Goal: Transaction & Acquisition: Purchase product/service

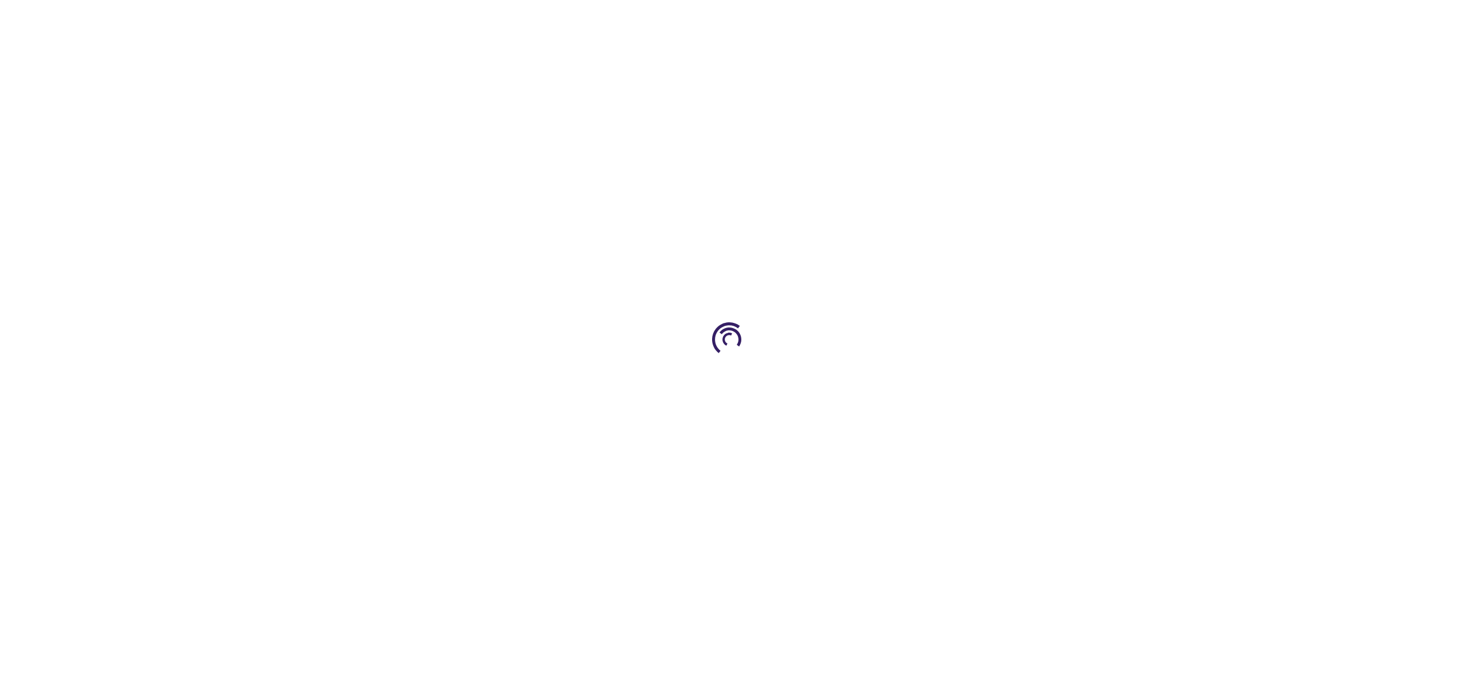
type input "0"
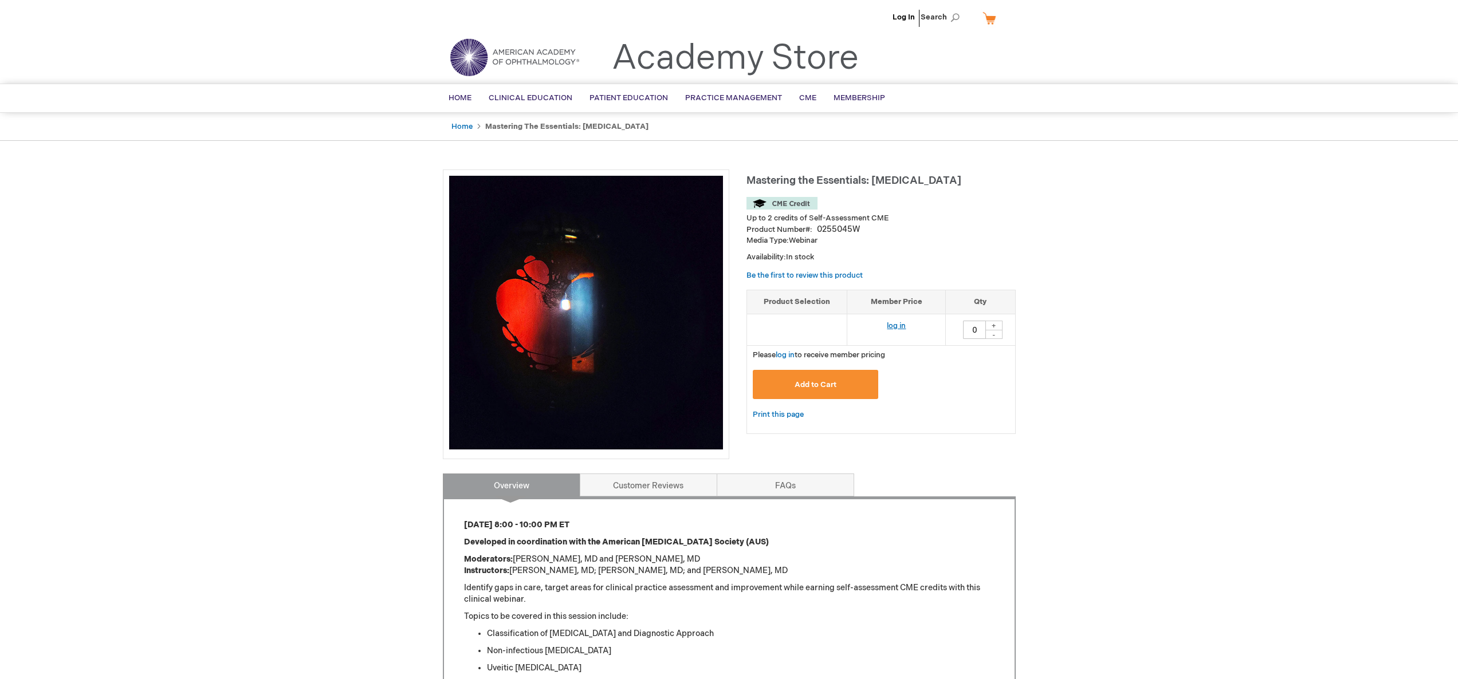
click at [891, 321] on td "log in" at bounding box center [896, 330] width 99 height 32
click at [892, 325] on link "log in" at bounding box center [896, 325] width 19 height 9
click at [837, 380] on button "Add to Cart" at bounding box center [816, 384] width 126 height 29
click at [837, 364] on div "Add to Wish List" at bounding box center [880, 355] width 269 height 18
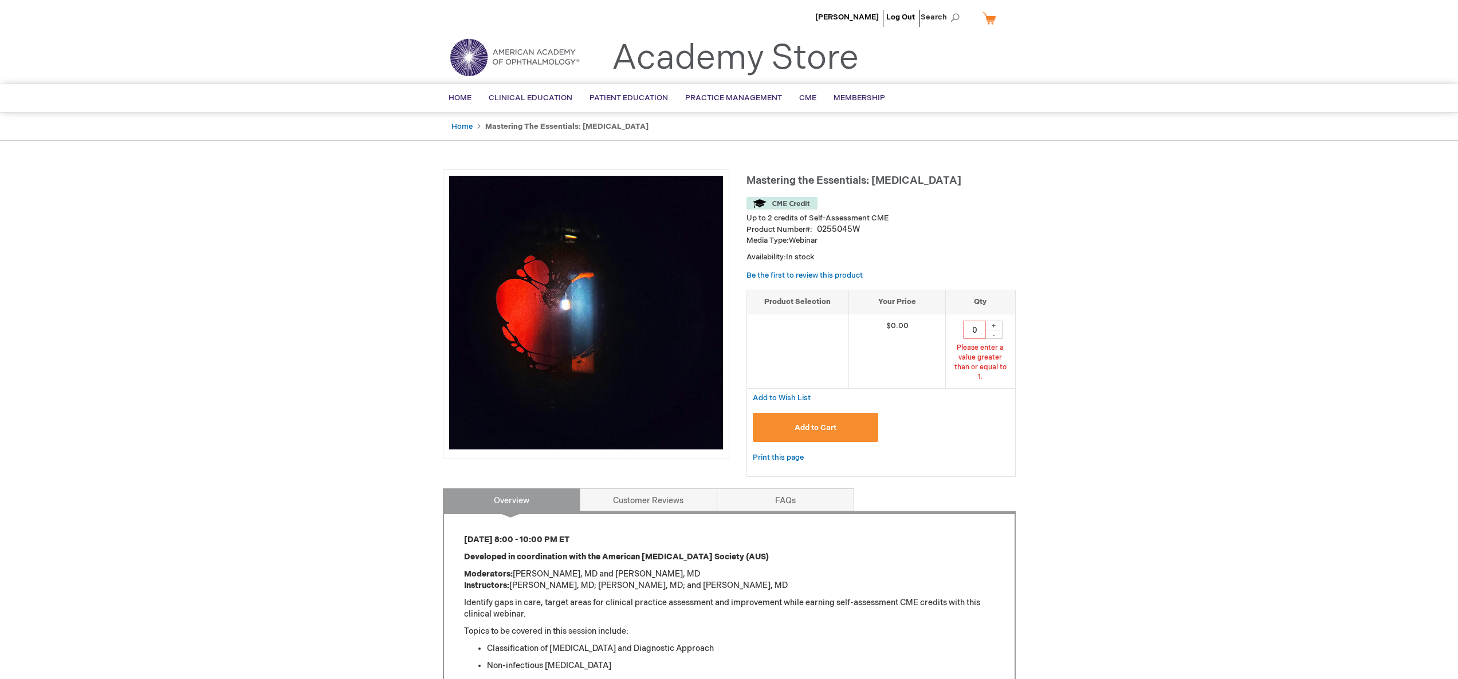
click at [993, 328] on div "+" at bounding box center [993, 326] width 17 height 10
type input "1"
click at [856, 419] on button "Add to Cart" at bounding box center [816, 427] width 126 height 29
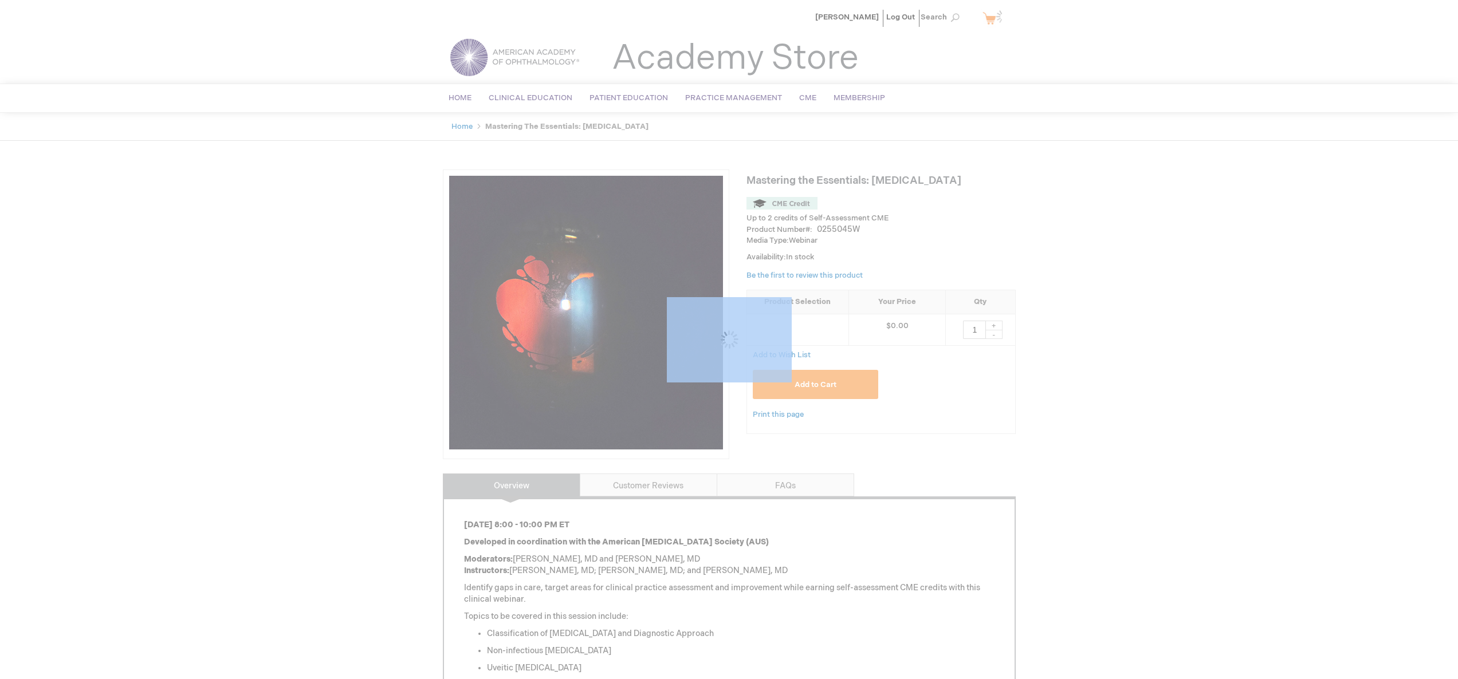
click at [855, 419] on div "Please wait..." at bounding box center [729, 339] width 1458 height 679
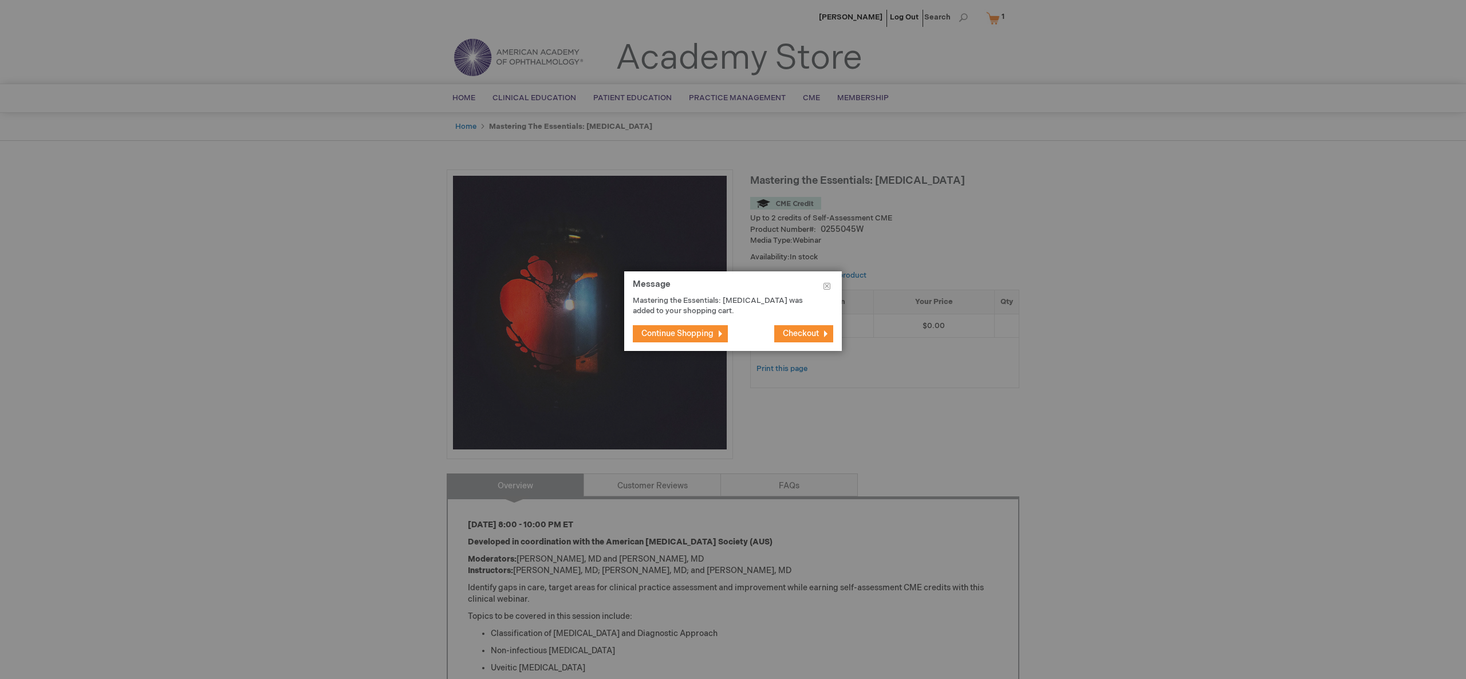
click at [817, 336] on span "Checkout" at bounding box center [801, 334] width 36 height 10
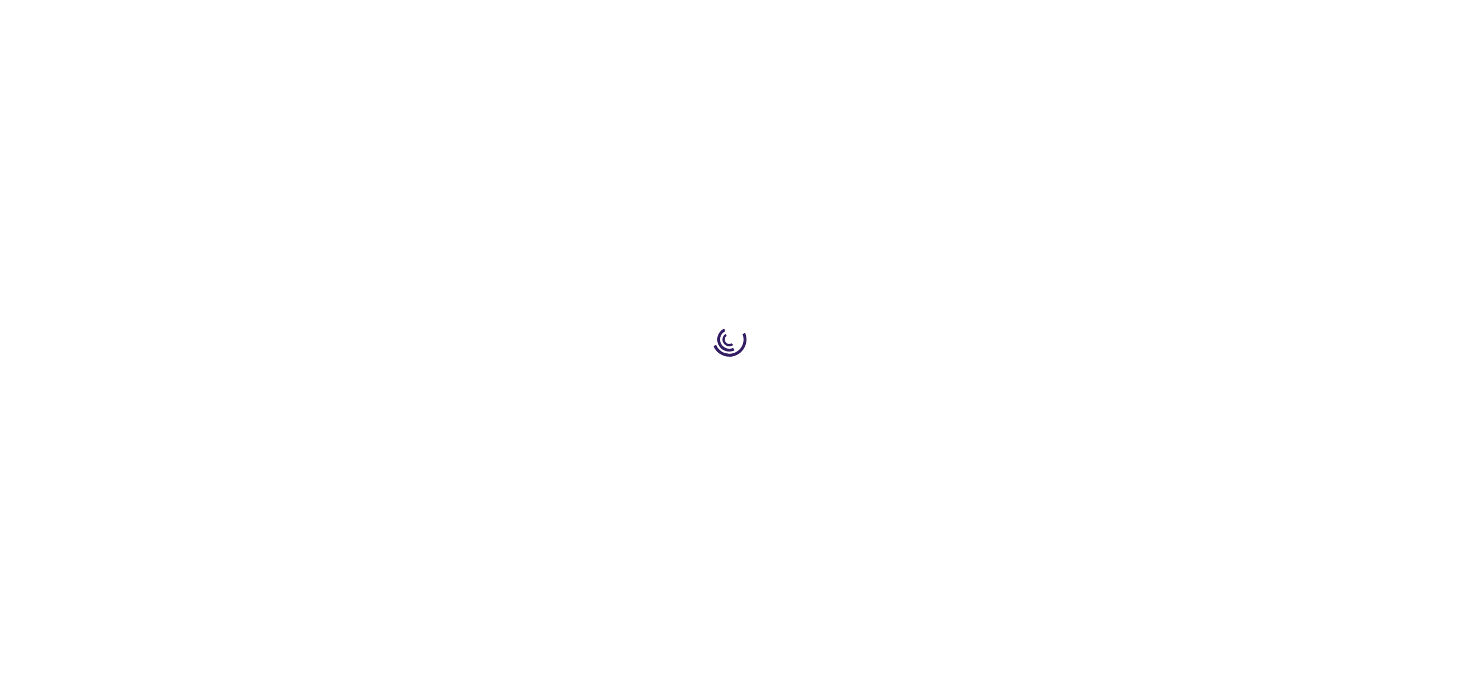
select select "US"
select select "12"
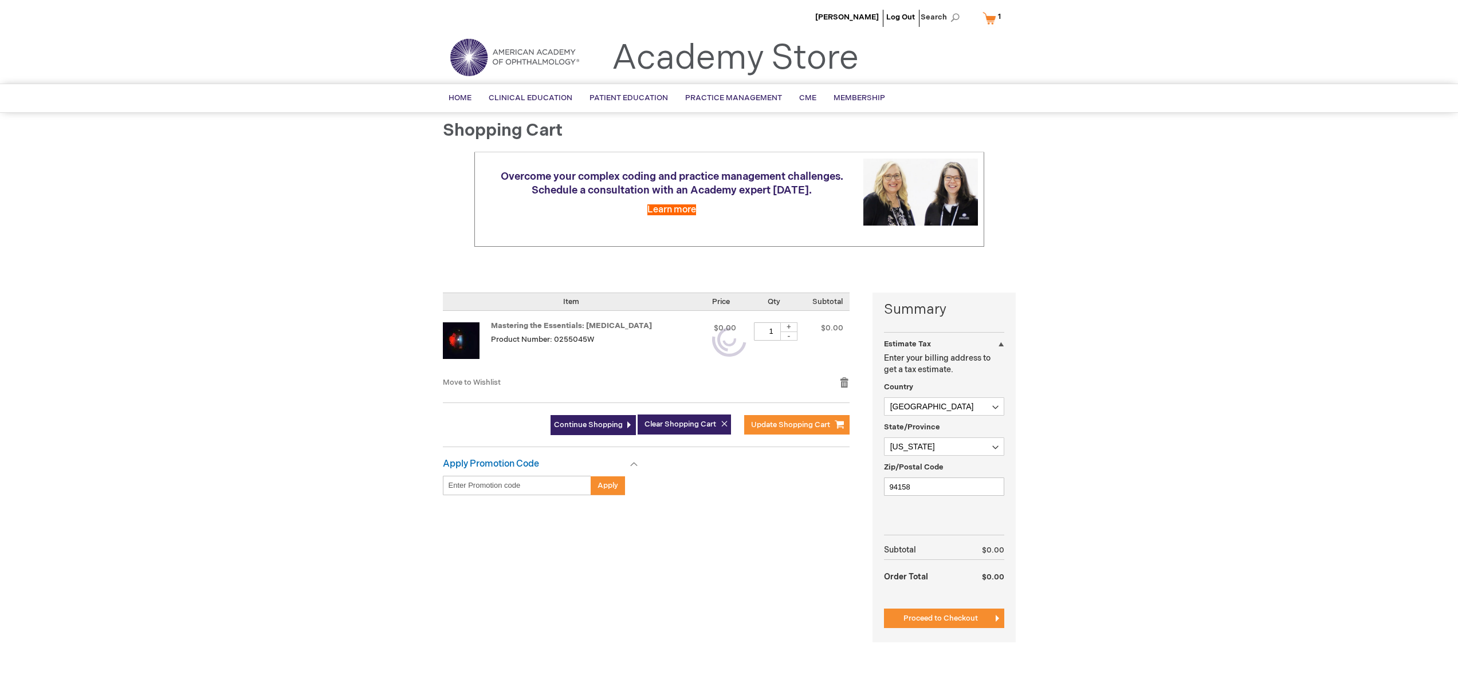
scroll to position [196, 0]
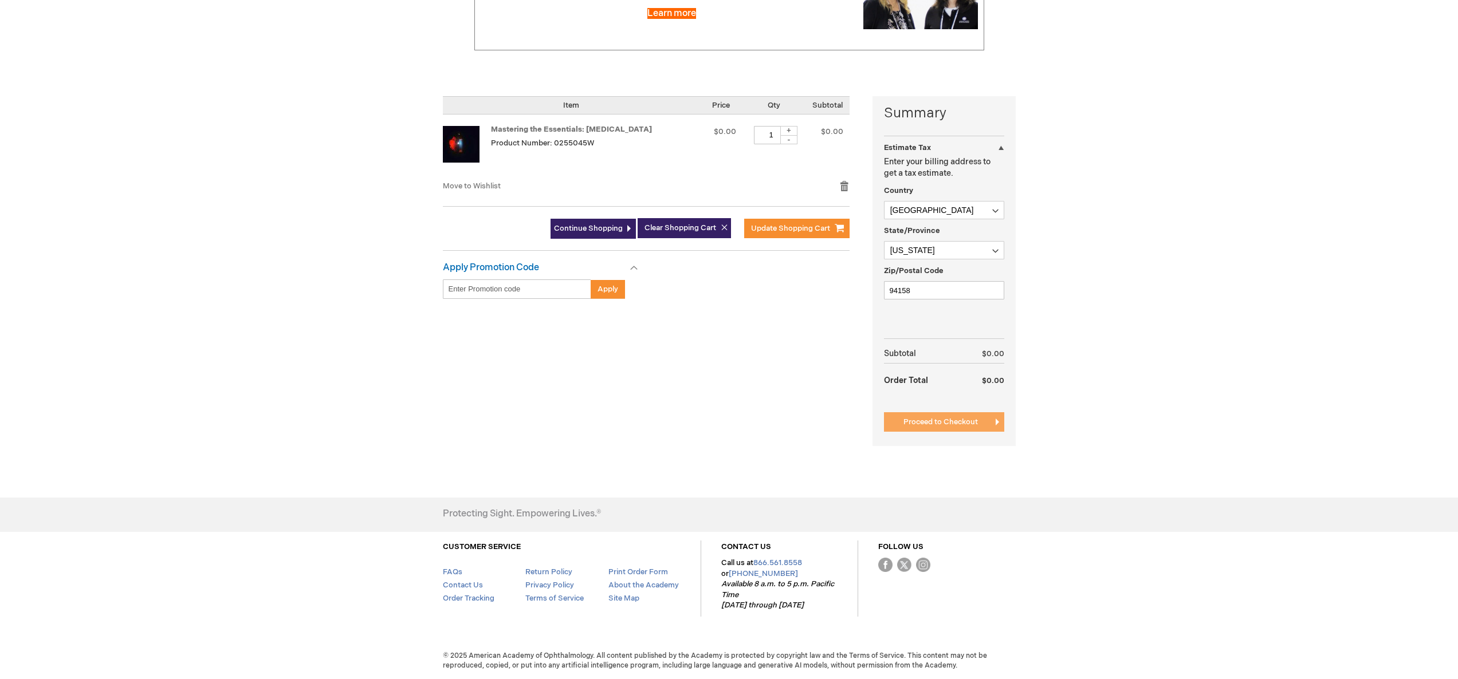
click at [924, 421] on span "Proceed to Checkout" at bounding box center [940, 422] width 74 height 9
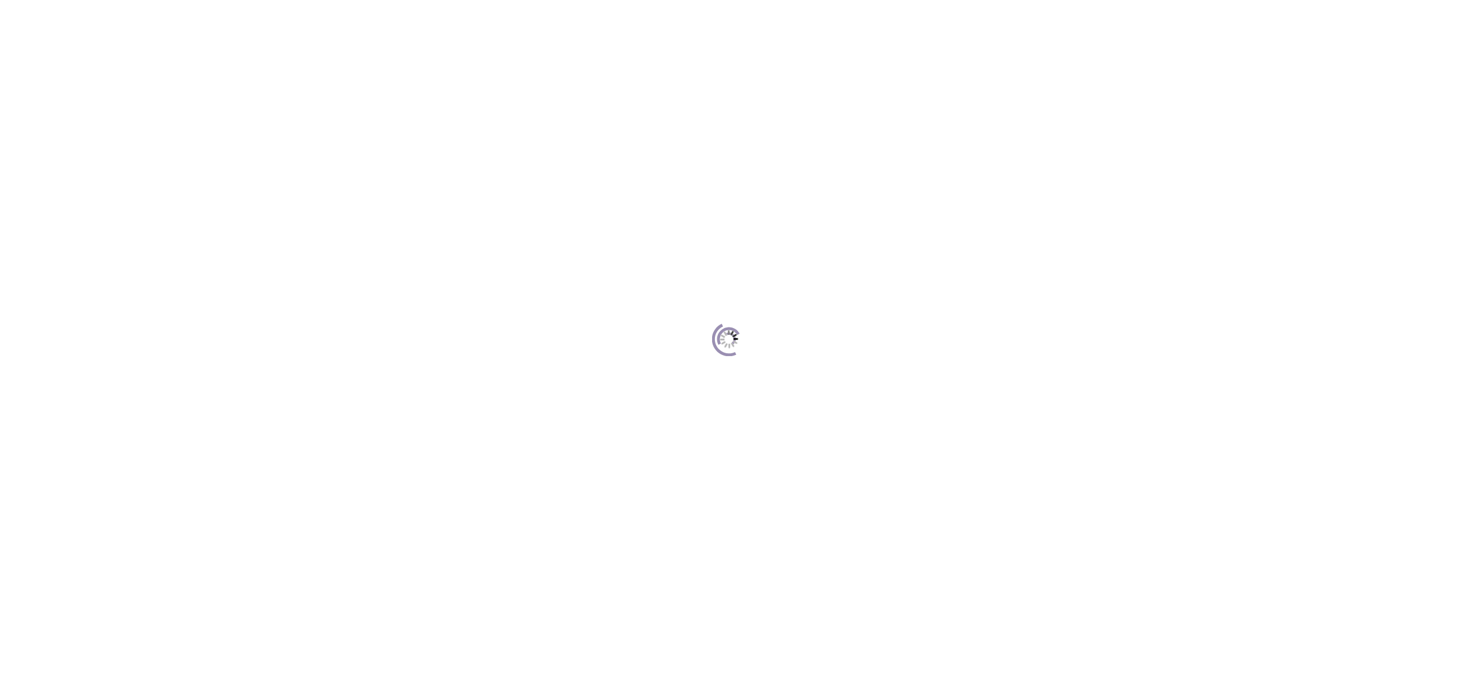
scroll to position [157, 0]
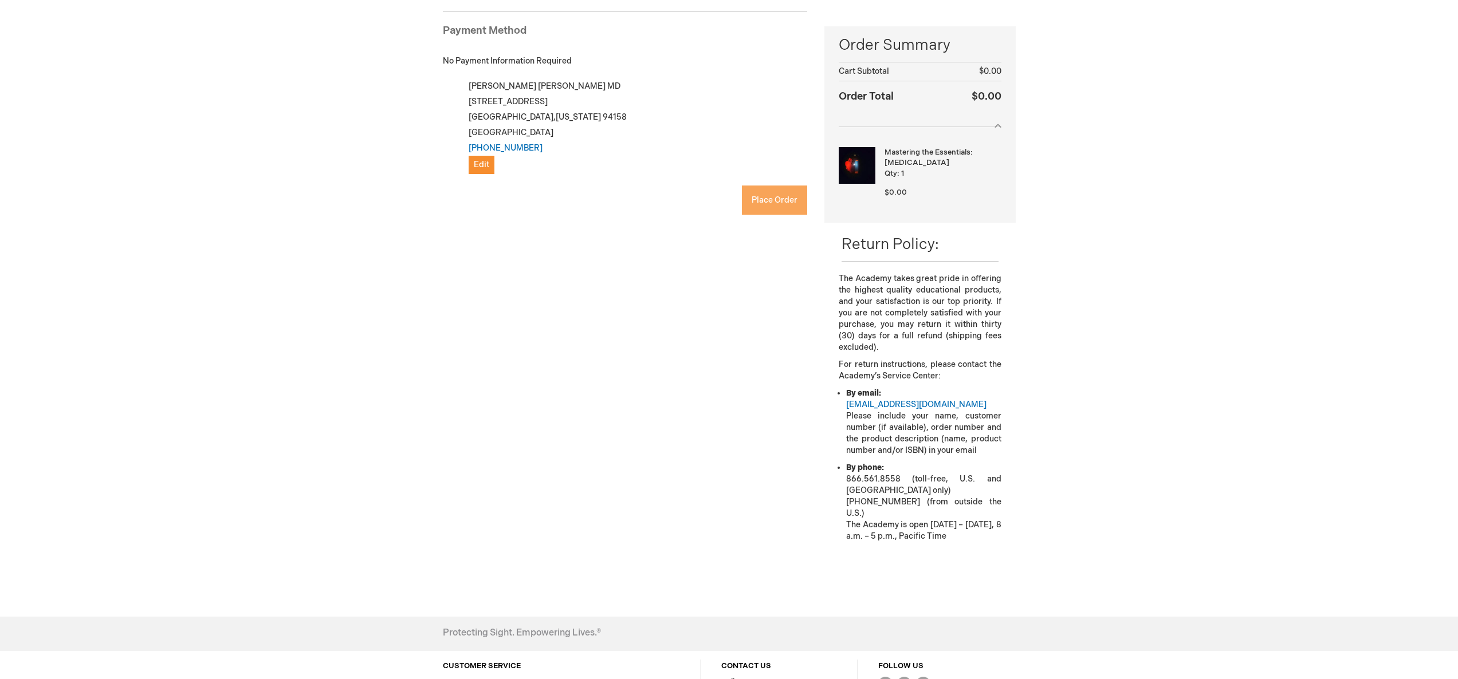
click at [774, 207] on button "Place Order" at bounding box center [774, 200] width 65 height 29
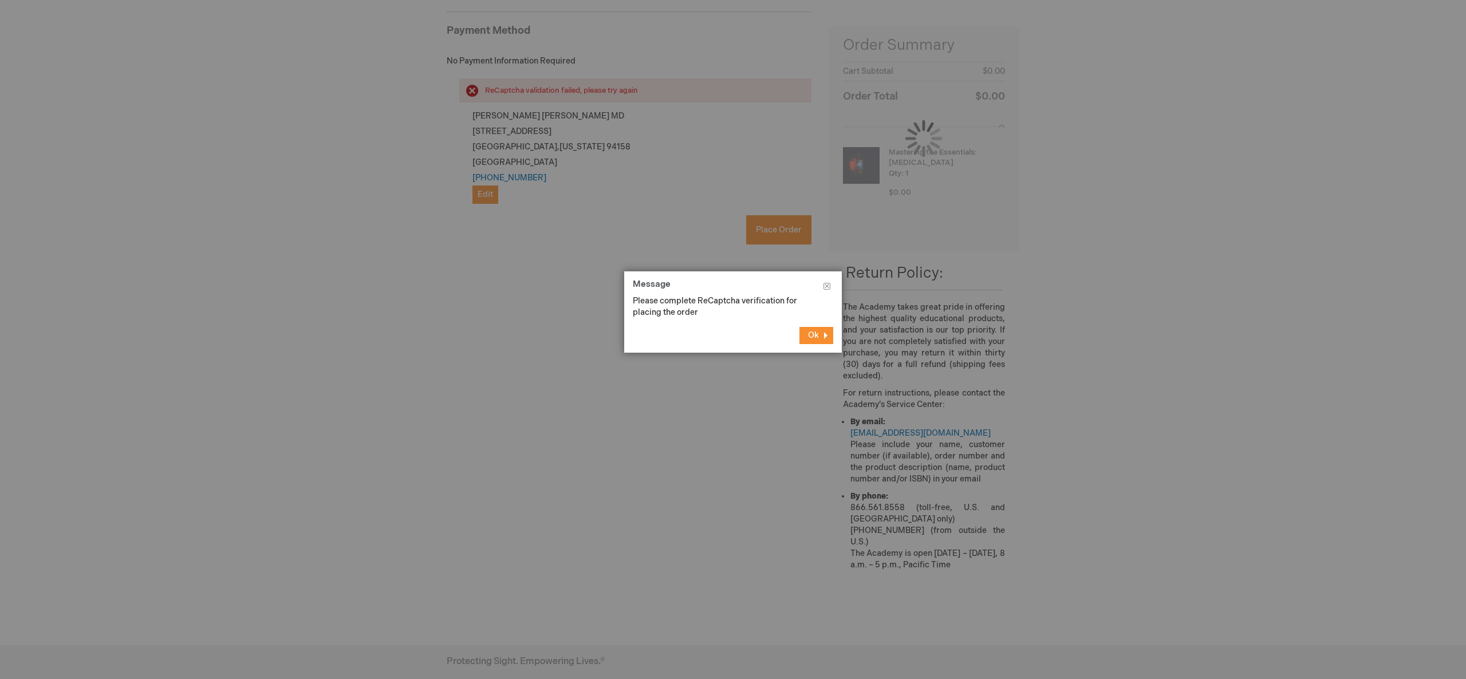
click at [824, 336] on button "Ok" at bounding box center [817, 335] width 34 height 17
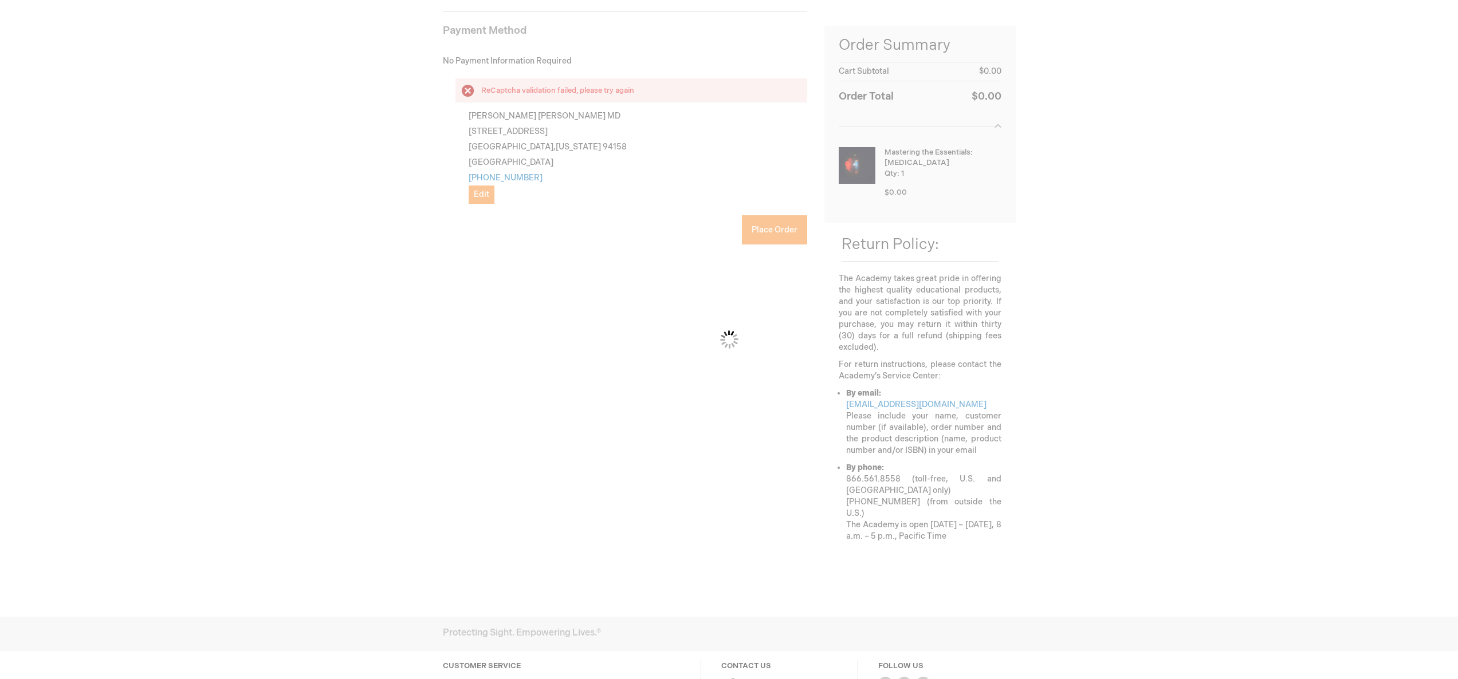
click at [462, 243] on div "Please wait..." at bounding box center [729, 339] width 1458 height 679
click at [463, 245] on div "Please wait..." at bounding box center [729, 339] width 1458 height 679
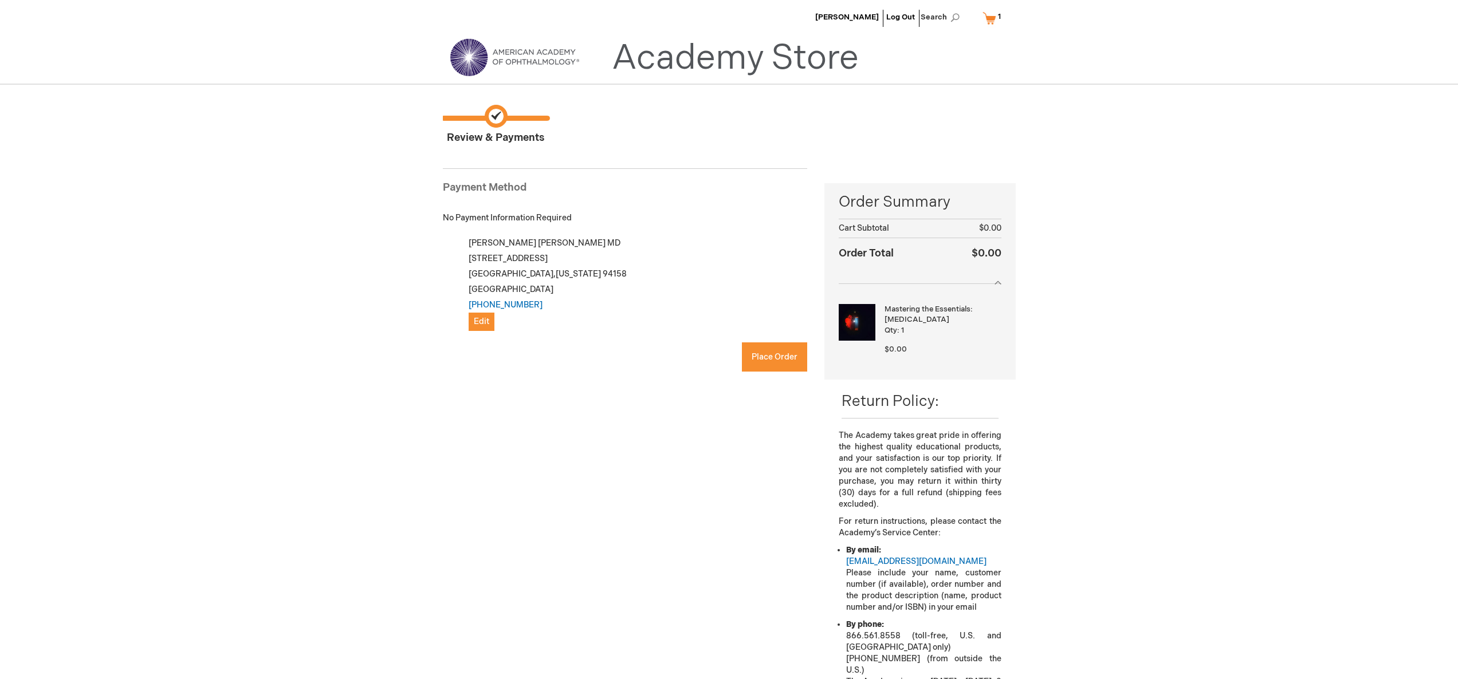
checkbox input "true"
click at [762, 356] on span "Place Order" at bounding box center [775, 357] width 46 height 10
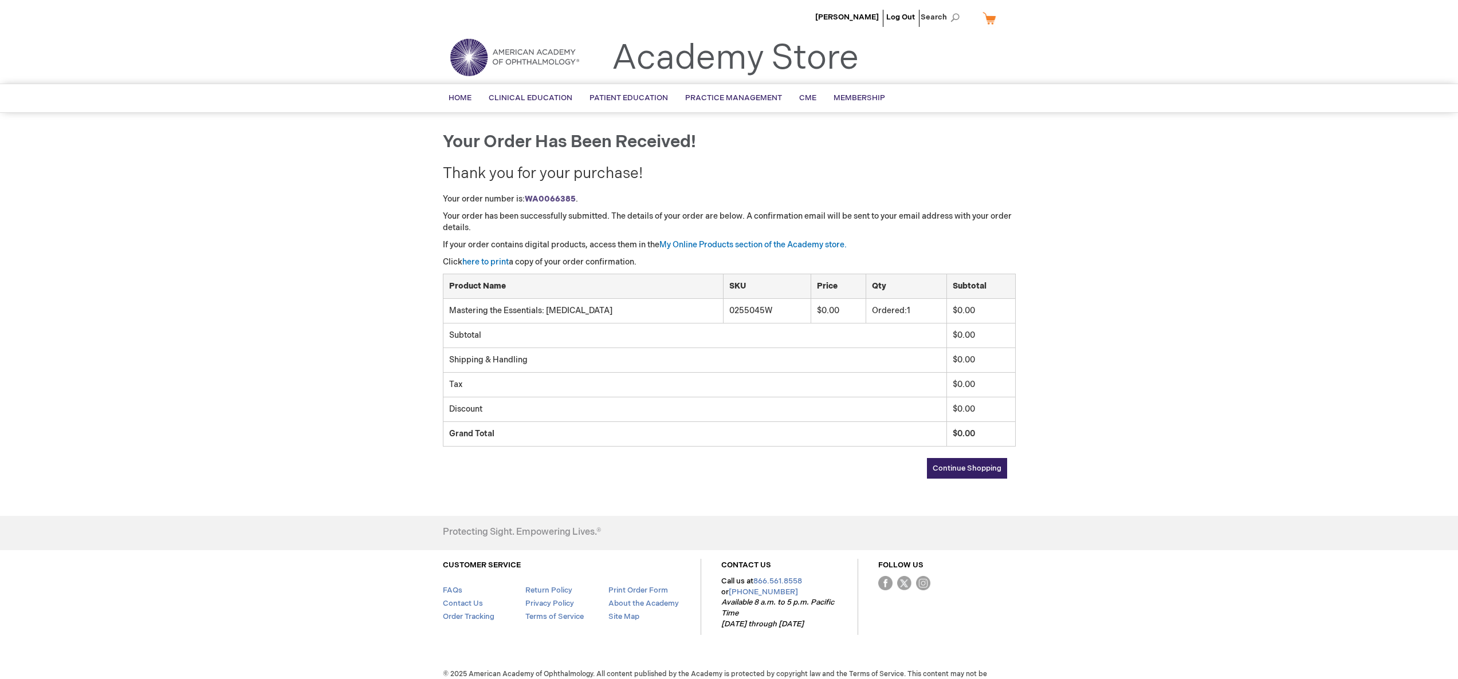
click at [993, 478] on link "Continue Shopping" at bounding box center [967, 468] width 80 height 21
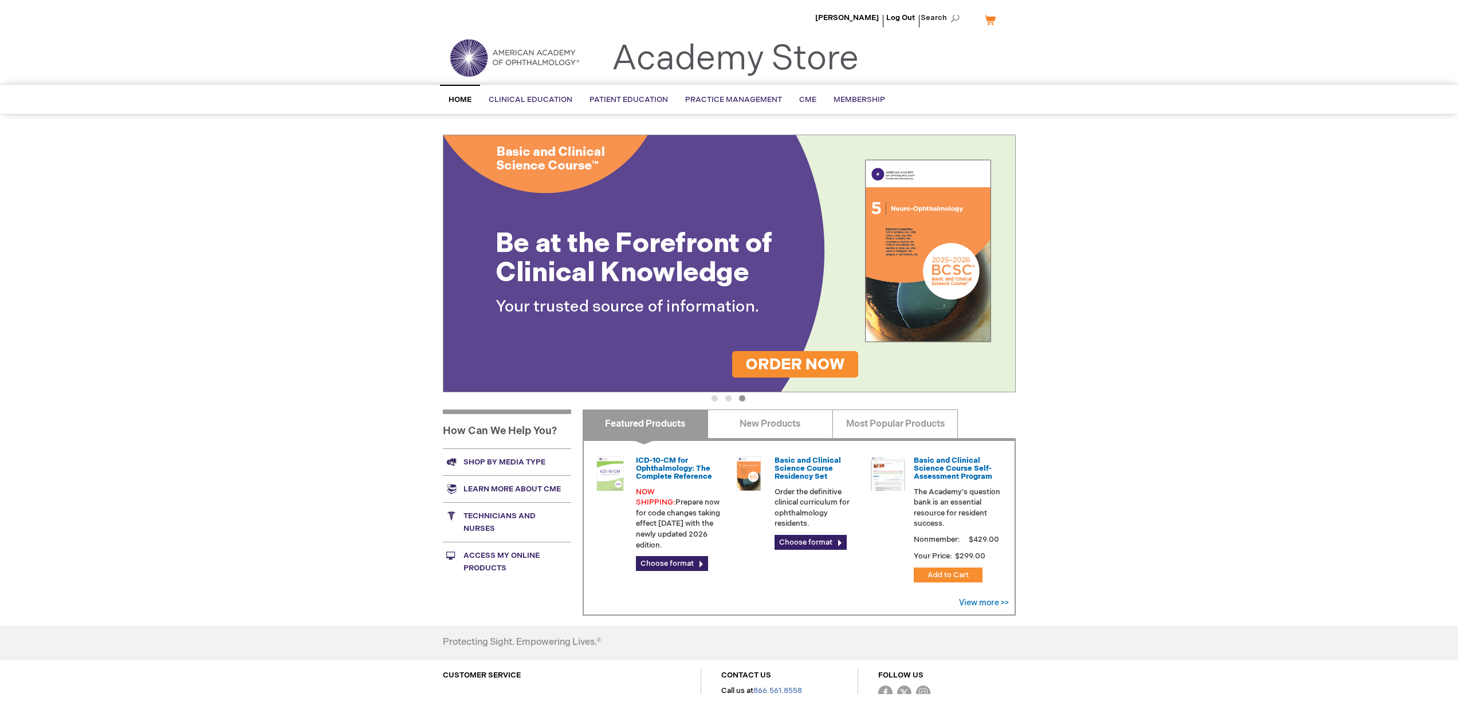
scroll to position [15, 0]
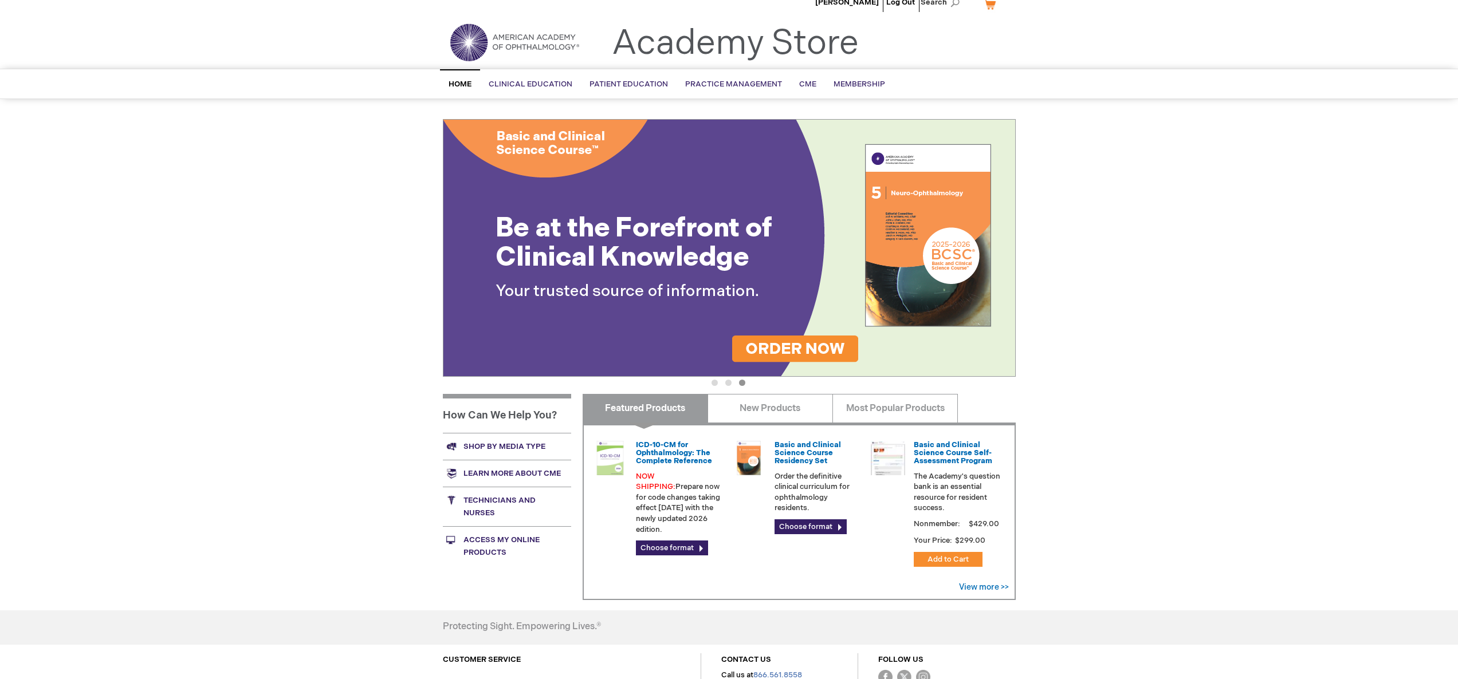
click at [373, 323] on div "[PERSON_NAME] Log Out Search My Cart CLOSE RECENTLY ADDED ITEM(S) Close There a…" at bounding box center [729, 388] width 1458 height 807
click at [1161, 513] on div "[PERSON_NAME] Log Out Search My Cart CLOSE RECENTLY ADDED ITEM(S) Close There a…" at bounding box center [729, 388] width 1458 height 807
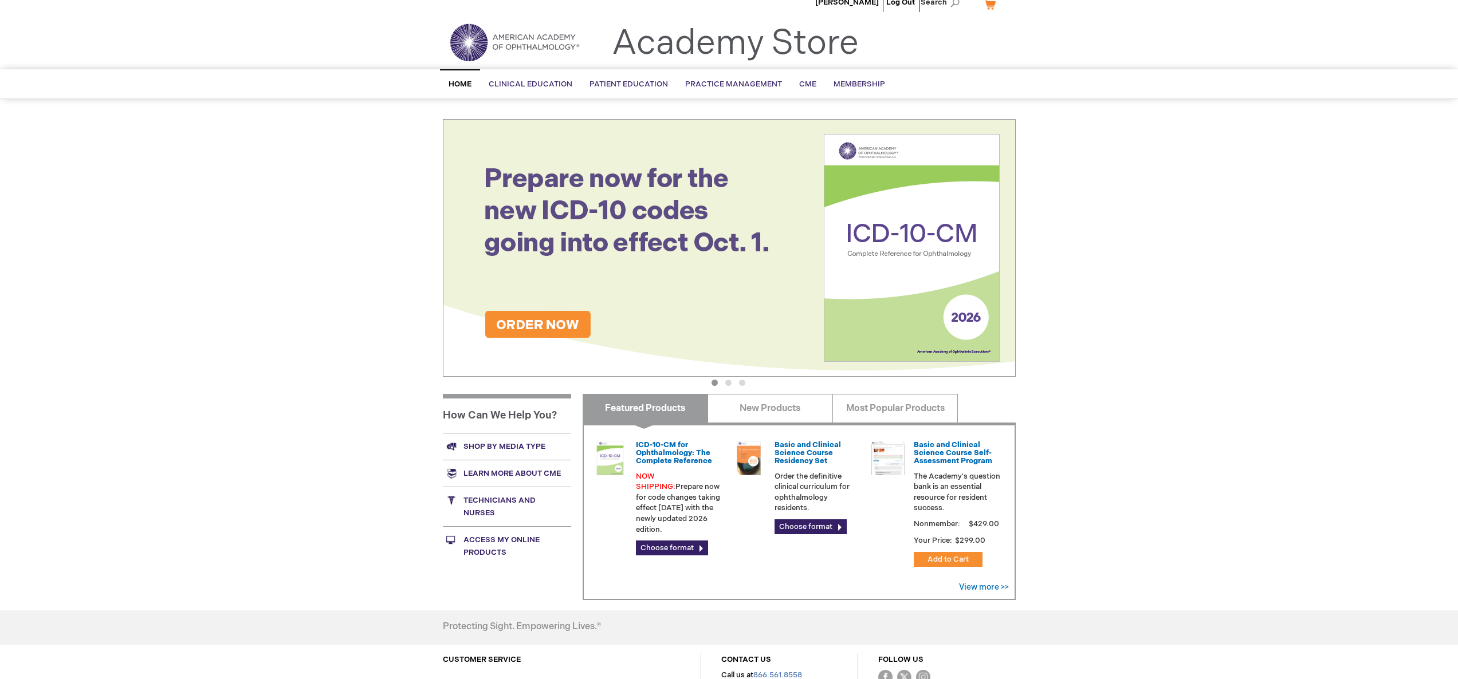
click at [1127, 423] on div "[PERSON_NAME] Log Out Search My Cart CLOSE RECENTLY ADDED ITEM(S) Close There a…" at bounding box center [729, 388] width 1458 height 807
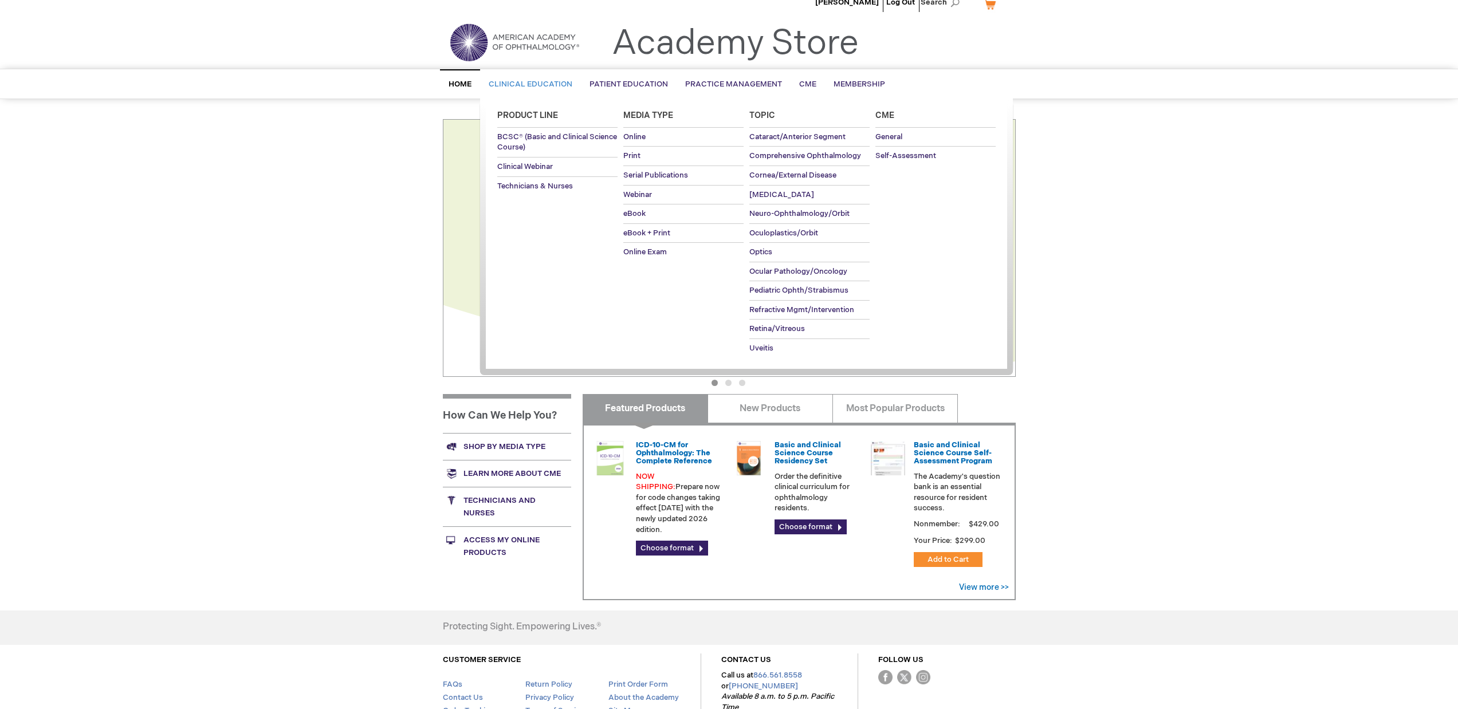
click at [540, 83] on span "Clinical Education" at bounding box center [531, 84] width 84 height 9
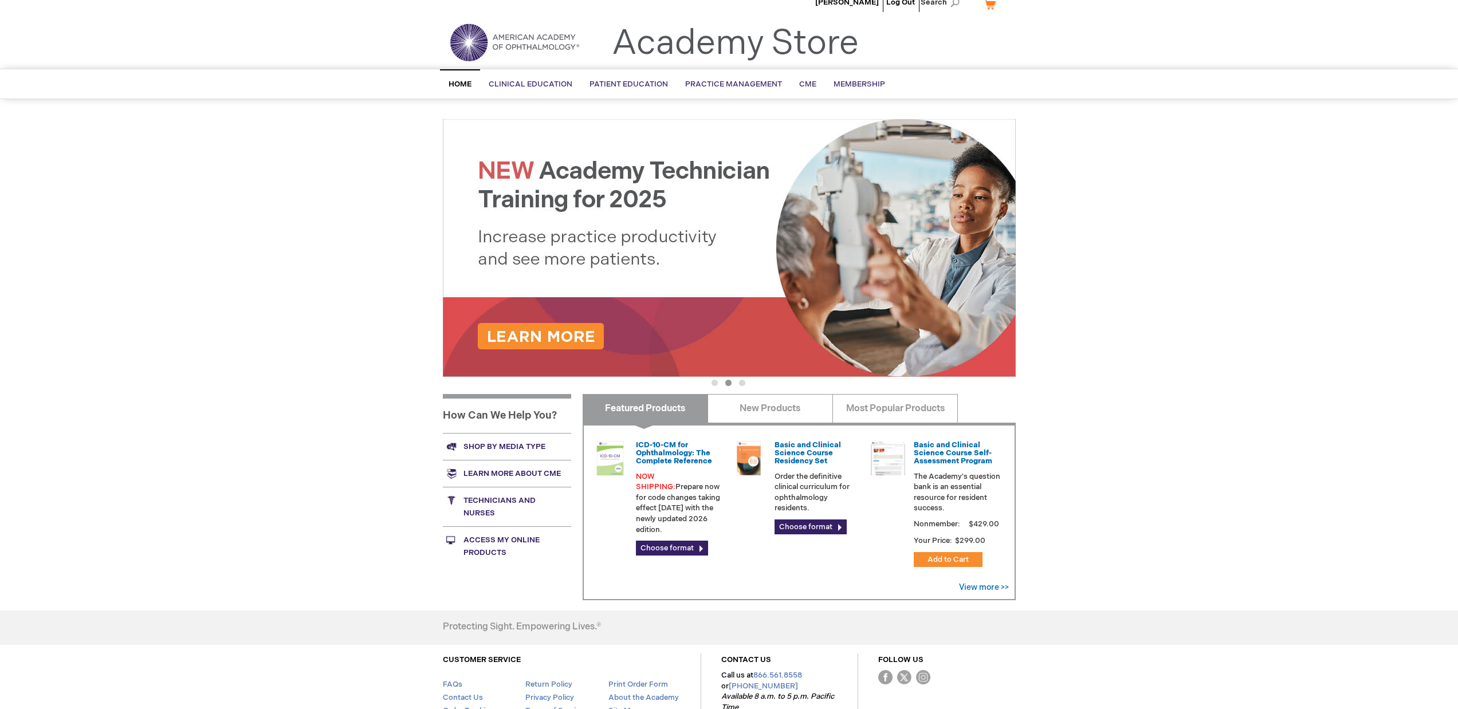
click at [249, 429] on div "[PERSON_NAME] Log Out Search My Cart CLOSE RECENTLY ADDED ITEM(S) Close There a…" at bounding box center [729, 388] width 1458 height 807
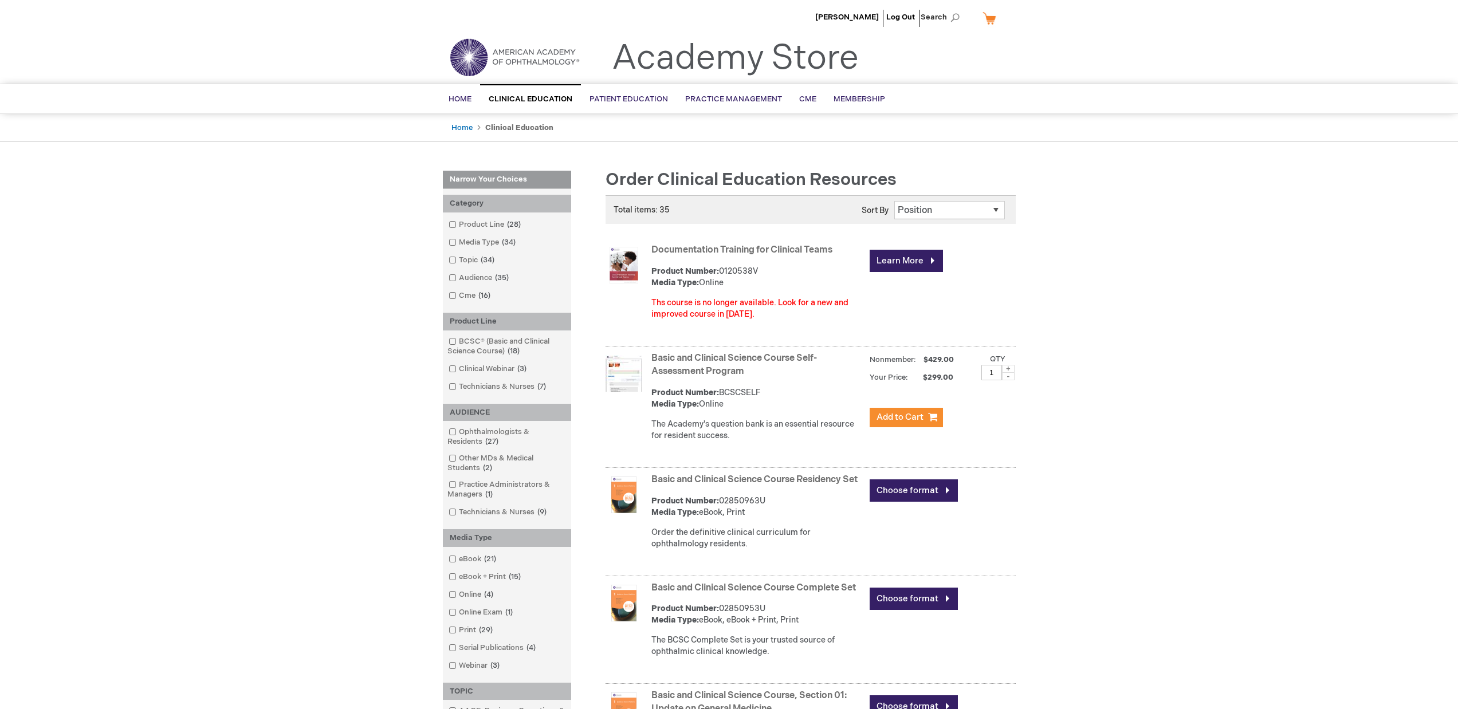
click at [903, 6] on li "Log Out" at bounding box center [900, 17] width 34 height 34
click at [904, 13] on link "Log Out" at bounding box center [900, 17] width 29 height 9
